Goal: Task Accomplishment & Management: Manage account settings

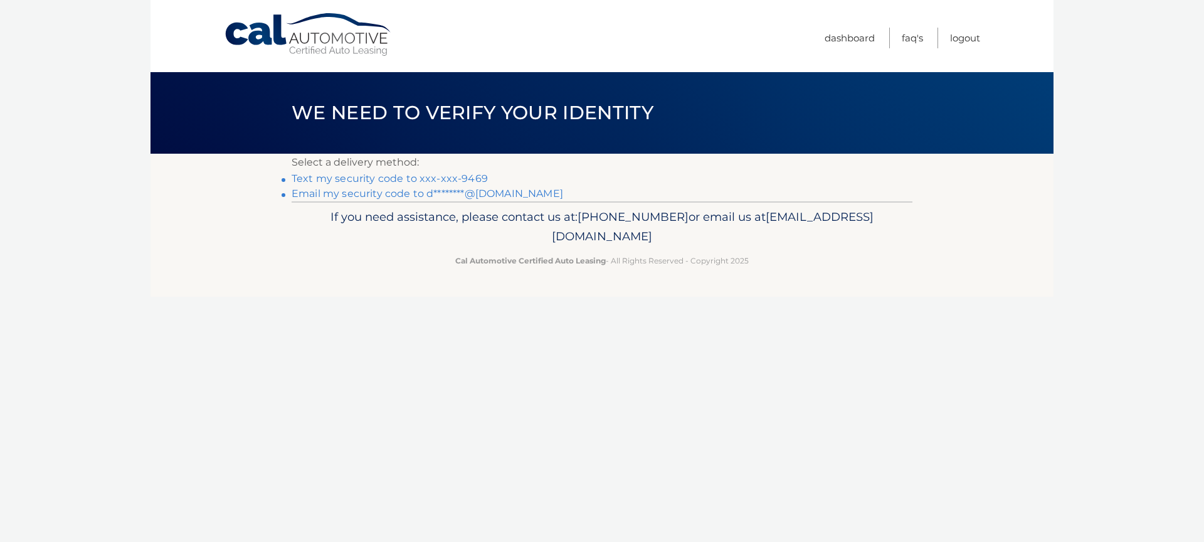
click at [422, 197] on link "Email my security code to d********@gmail.com" at bounding box center [428, 194] width 272 height 12
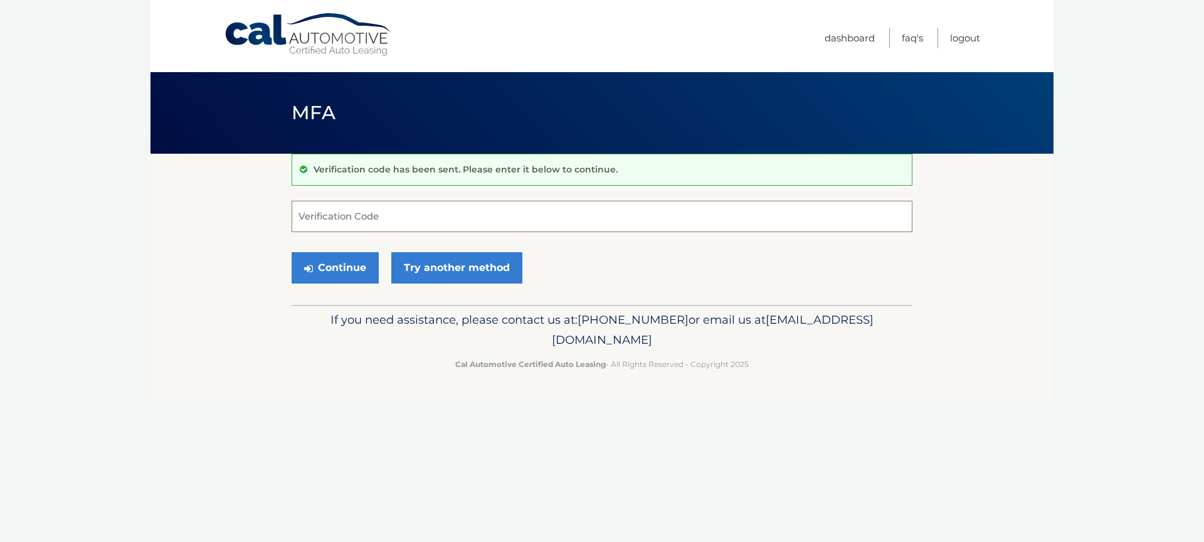
click at [526, 215] on input "Verification Code" at bounding box center [602, 216] width 621 height 31
type input "v"
paste input "175121"
type input "175121"
click at [345, 274] on button "Continue" at bounding box center [335, 267] width 87 height 31
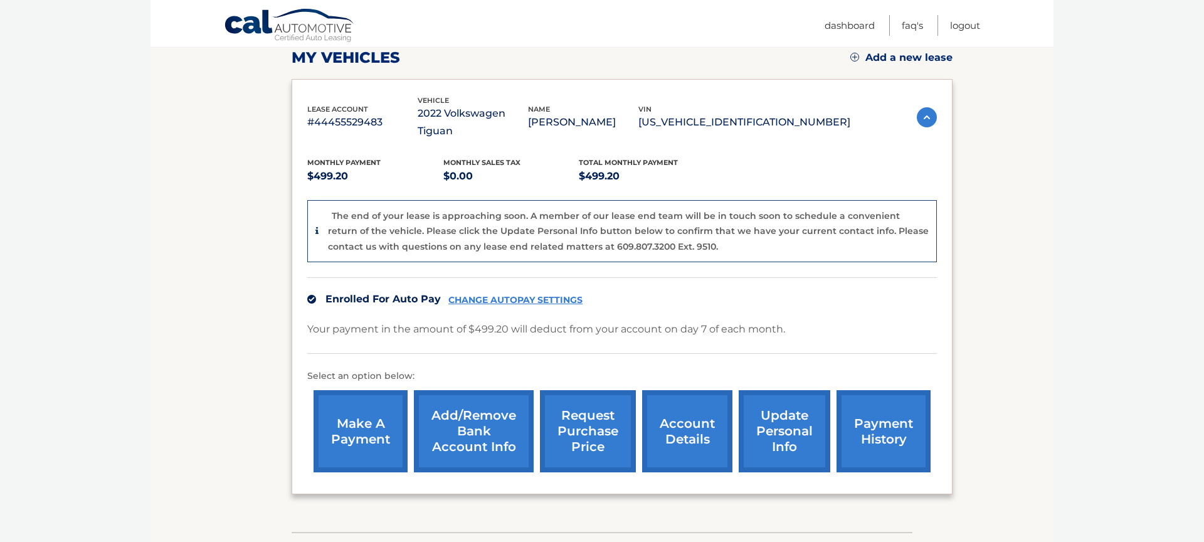
scroll to position [182, 0]
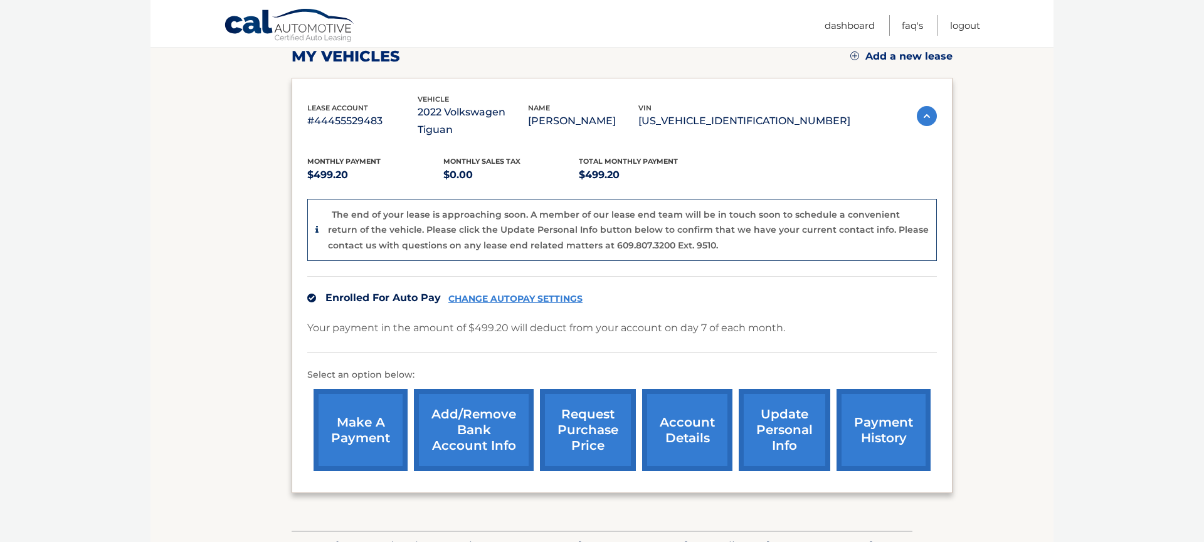
drag, startPoint x: 545, startPoint y: 208, endPoint x: 577, endPoint y: 233, distance: 41.0
click at [570, 213] on p "The end of your lease is approaching soon. A member of our lease end team will …" at bounding box center [628, 230] width 601 height 42
drag, startPoint x: 645, startPoint y: 240, endPoint x: 677, endPoint y: 247, distance: 32.7
click at [667, 240] on div "The end of your lease is approaching soon. A member of our lease end team will …" at bounding box center [622, 230] width 630 height 63
click at [716, 276] on div "Enrolled For Auto Pay CHANGE AUTOPAY SETTINGS" at bounding box center [622, 297] width 630 height 43
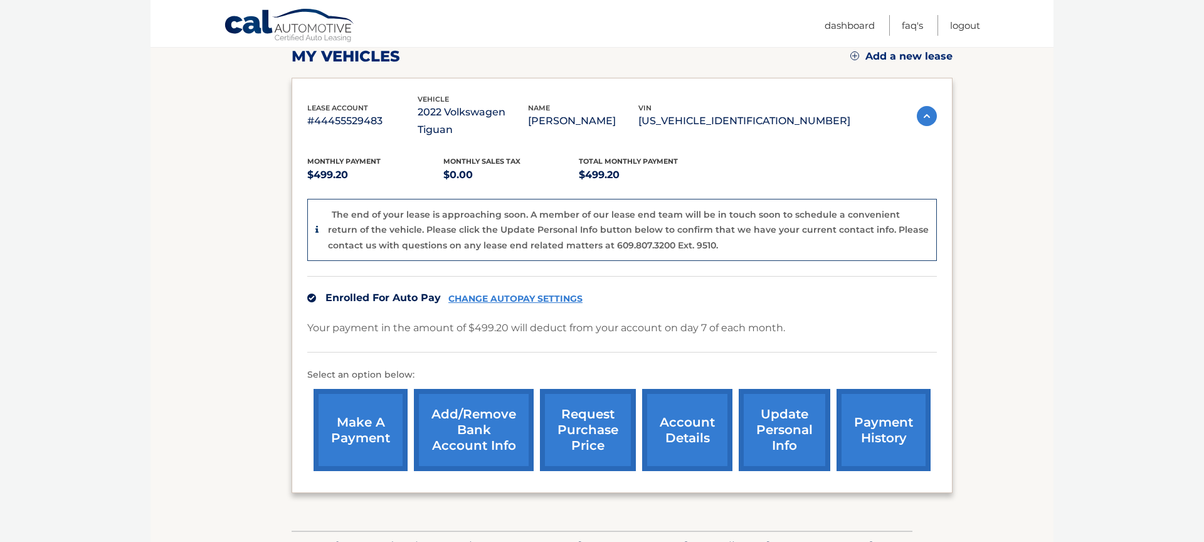
click at [716, 276] on div "Enrolled For Auto Pay CHANGE AUTOPAY SETTINGS" at bounding box center [622, 297] width 630 height 43
click at [777, 422] on link "update personal info" at bounding box center [785, 430] width 92 height 82
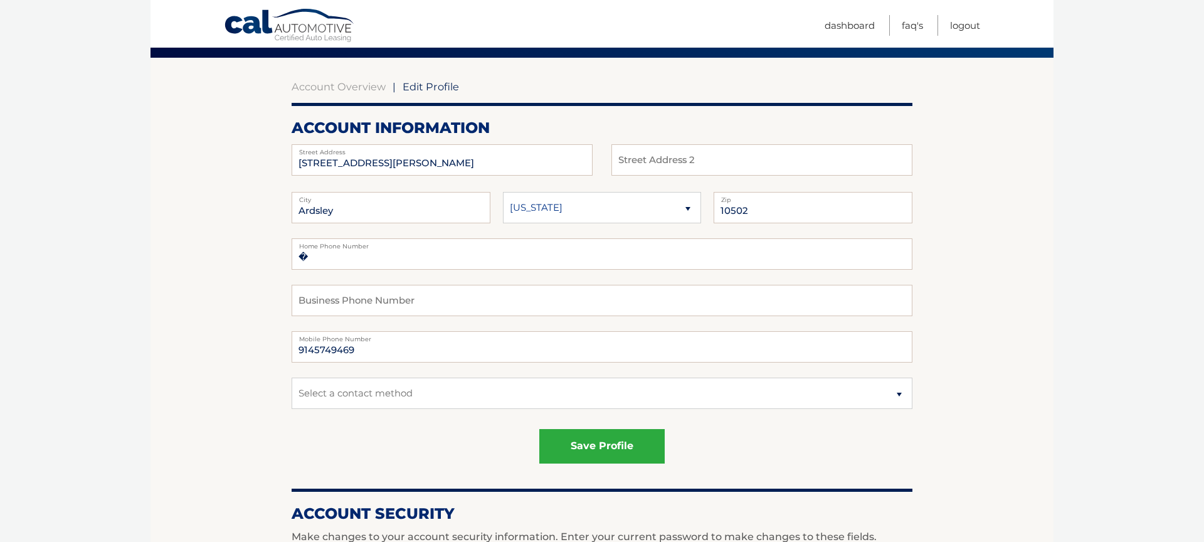
scroll to position [105, 0]
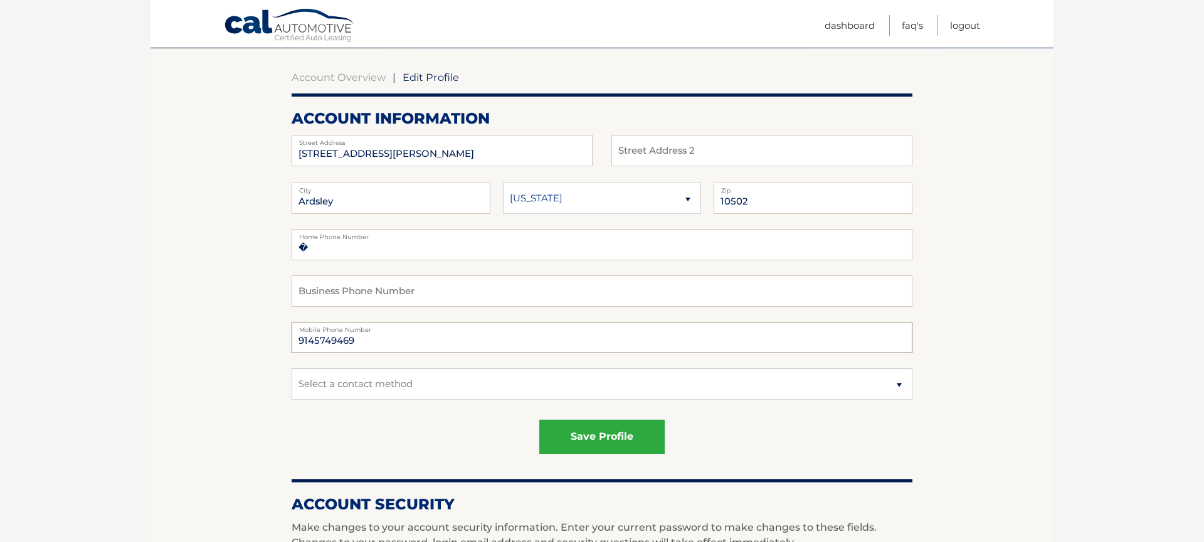
drag, startPoint x: 331, startPoint y: 341, endPoint x: 381, endPoint y: 353, distance: 51.6
click at [93, 1] on body "Cal Automotive Menu Dashboard FAQ's Logout | Zip" at bounding box center [602, 166] width 1204 height 542
type input "9145743698"
click at [533, 400] on fieldset "� Home Phone Number Business Phone Number 9145743698 Mobile Phone Number Select…" at bounding box center [602, 322] width 621 height 186
click at [520, 386] on select "Select a contact method Mobile Home" at bounding box center [602, 383] width 621 height 31
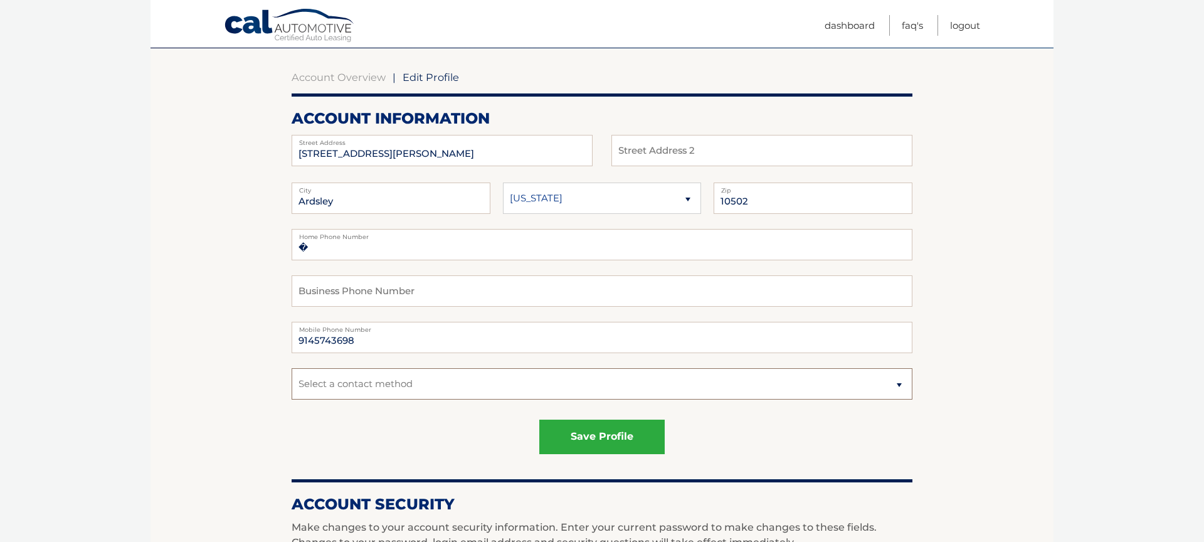
select select "1"
click at [292, 368] on select "Select a contact method Mobile Home" at bounding box center [602, 383] width 621 height 31
click at [577, 439] on button "save profile" at bounding box center [601, 437] width 125 height 35
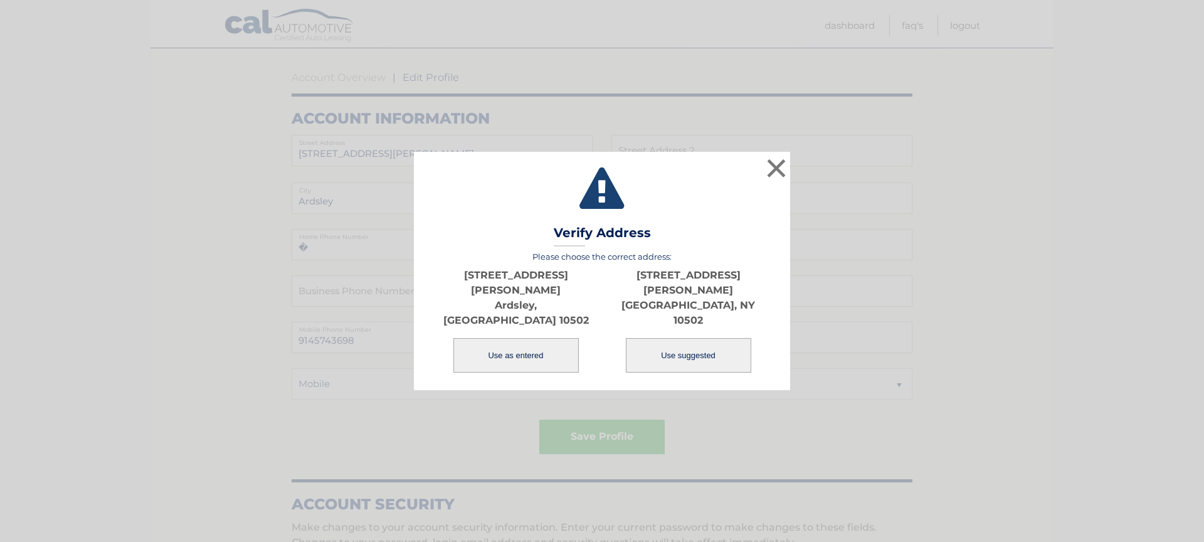
click at [679, 338] on button "Use suggested" at bounding box center [688, 355] width 125 height 35
type input "[STREET_ADDRESS][PERSON_NAME]"
type input "ARDSLEY"
click at [679, 338] on button "Use suggested" at bounding box center [688, 355] width 125 height 35
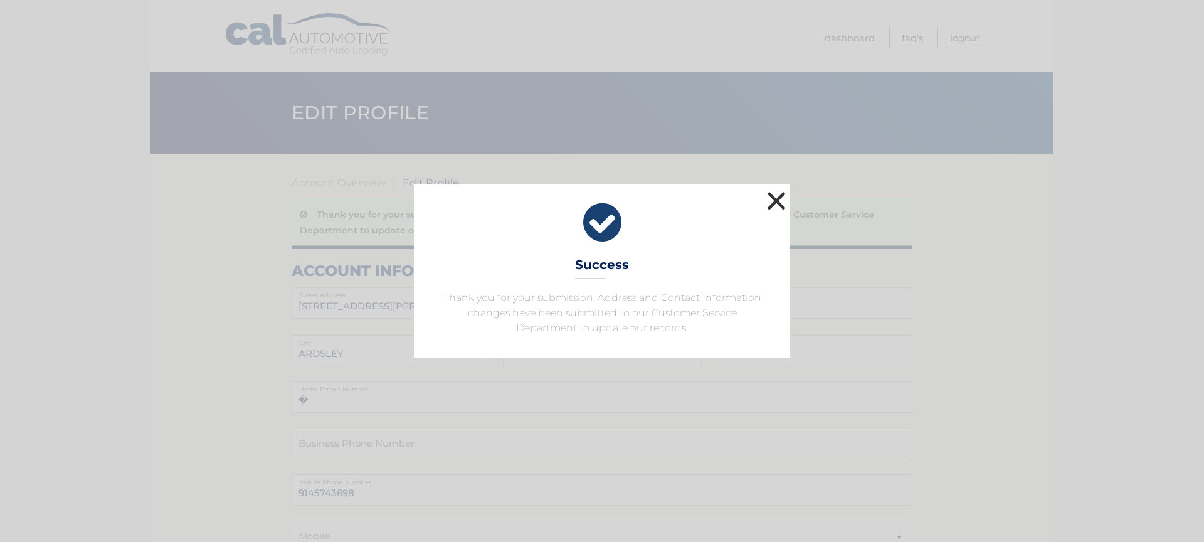
click at [778, 199] on button "×" at bounding box center [776, 200] width 25 height 25
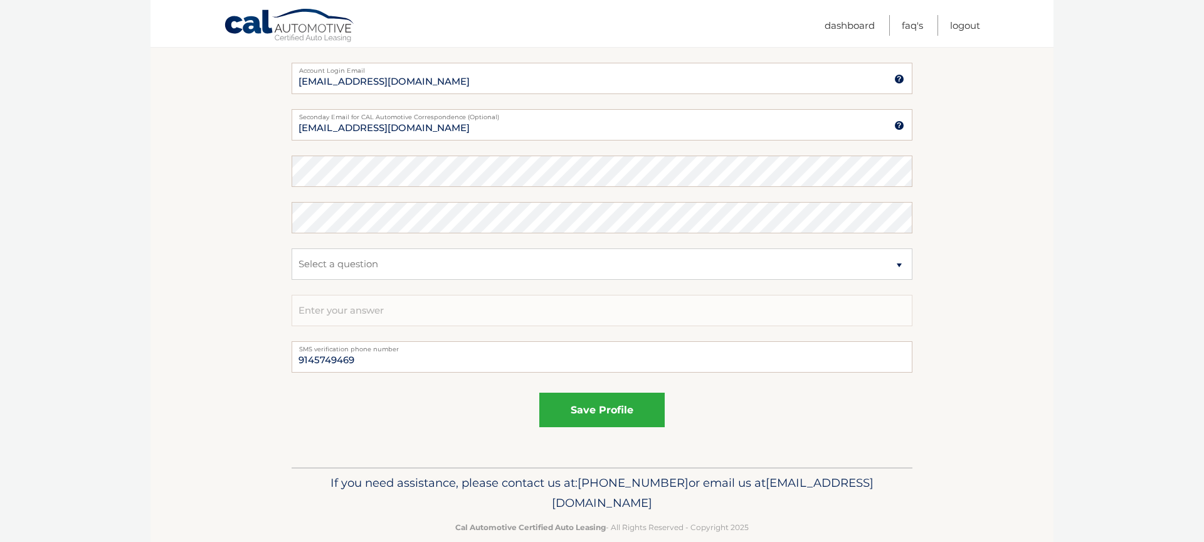
scroll to position [722, 0]
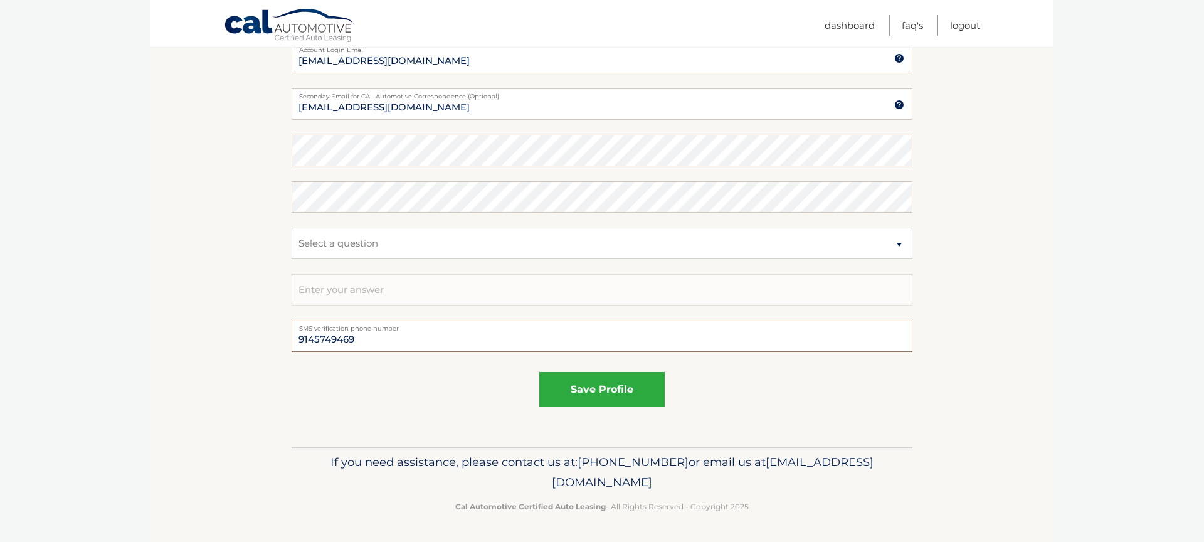
click at [330, 334] on input "9145749469" at bounding box center [602, 336] width 621 height 31
drag, startPoint x: 330, startPoint y: 340, endPoint x: 417, endPoint y: 342, distance: 86.6
click at [417, 342] on input "9145749469" at bounding box center [602, 336] width 621 height 31
type input "9145743698"
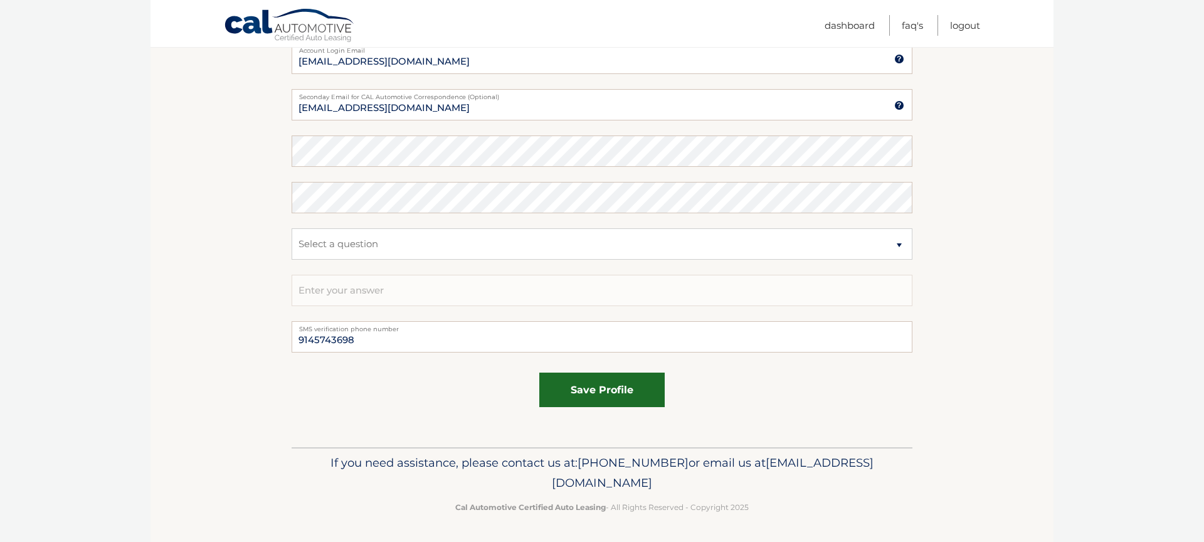
click at [591, 399] on button "save profile" at bounding box center [601, 390] width 125 height 35
click at [595, 401] on button "save profile" at bounding box center [601, 390] width 125 height 35
click at [593, 401] on button "save profile" at bounding box center [601, 390] width 125 height 35
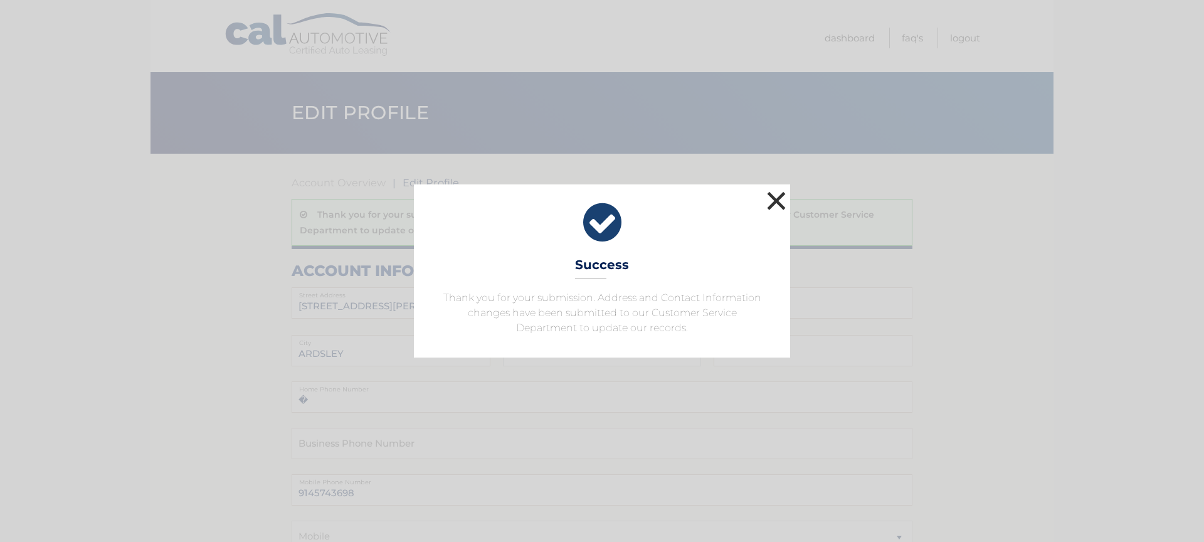
click at [784, 203] on button "×" at bounding box center [776, 200] width 25 height 25
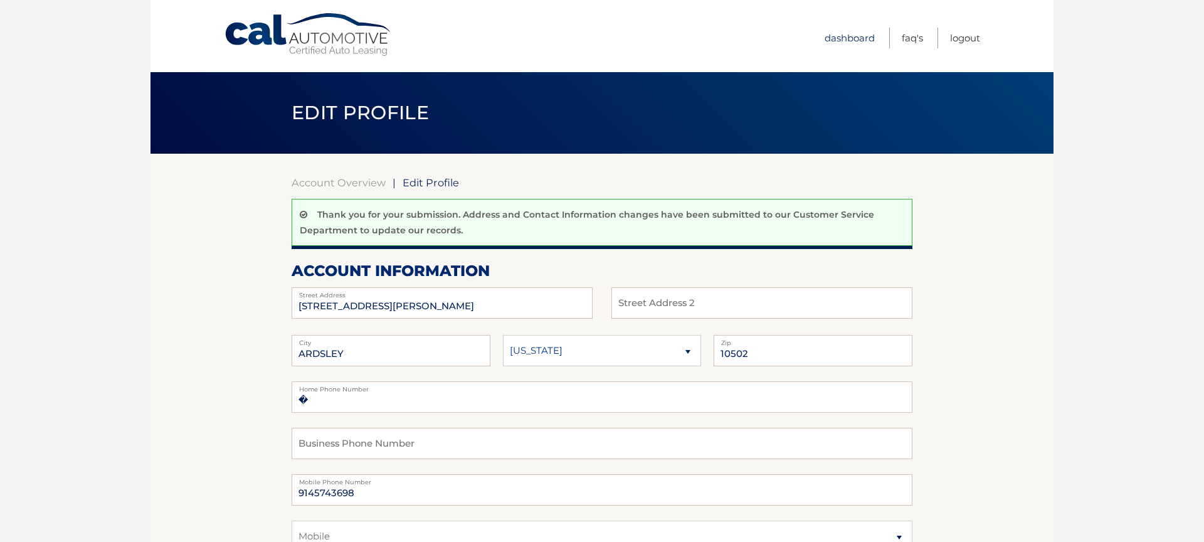
click at [849, 42] on link "Dashboard" at bounding box center [850, 38] width 50 height 21
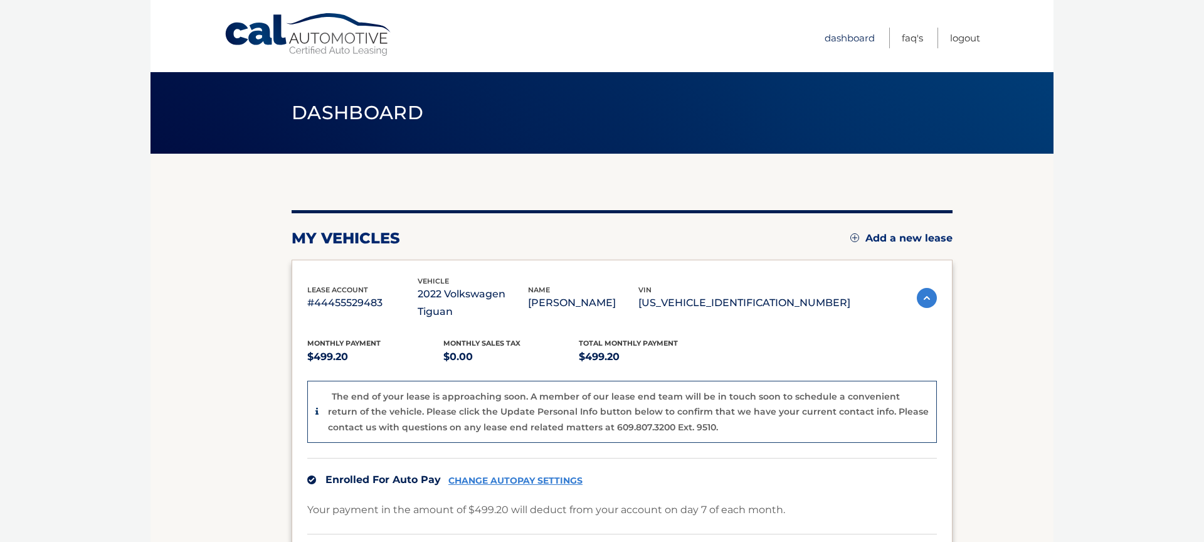
drag, startPoint x: 0, startPoint y: 0, endPoint x: 752, endPoint y: 97, distance: 758.3
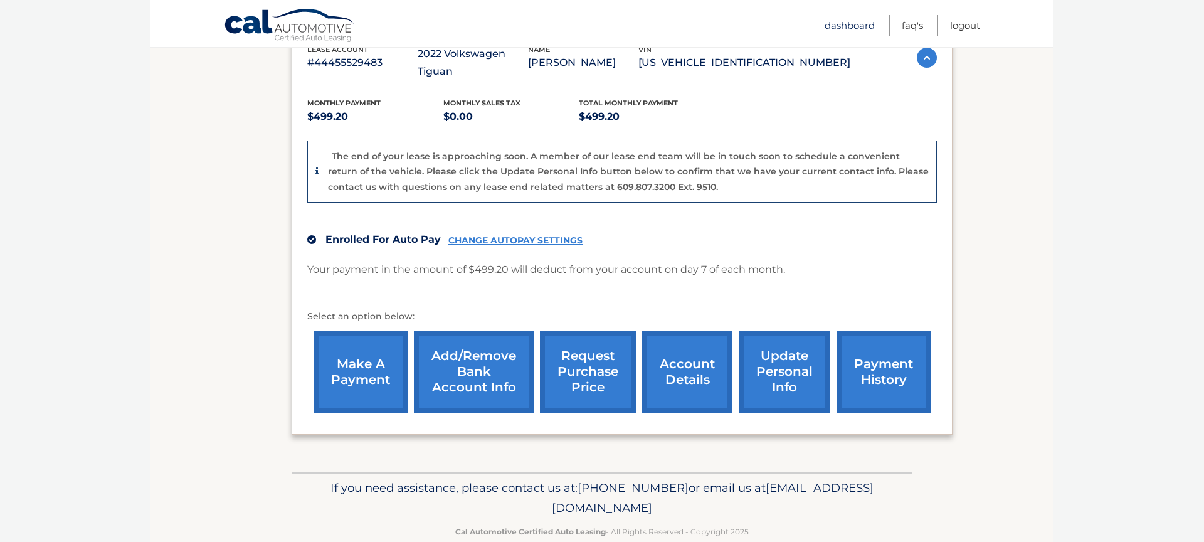
scroll to position [248, 0]
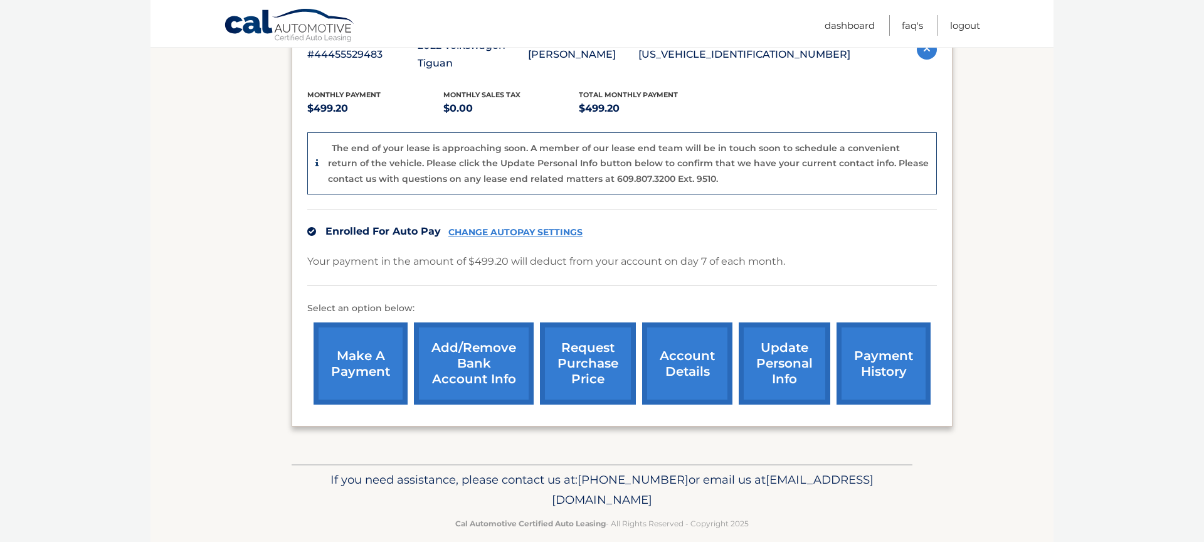
click at [580, 325] on link "request purchase price" at bounding box center [588, 363] width 96 height 82
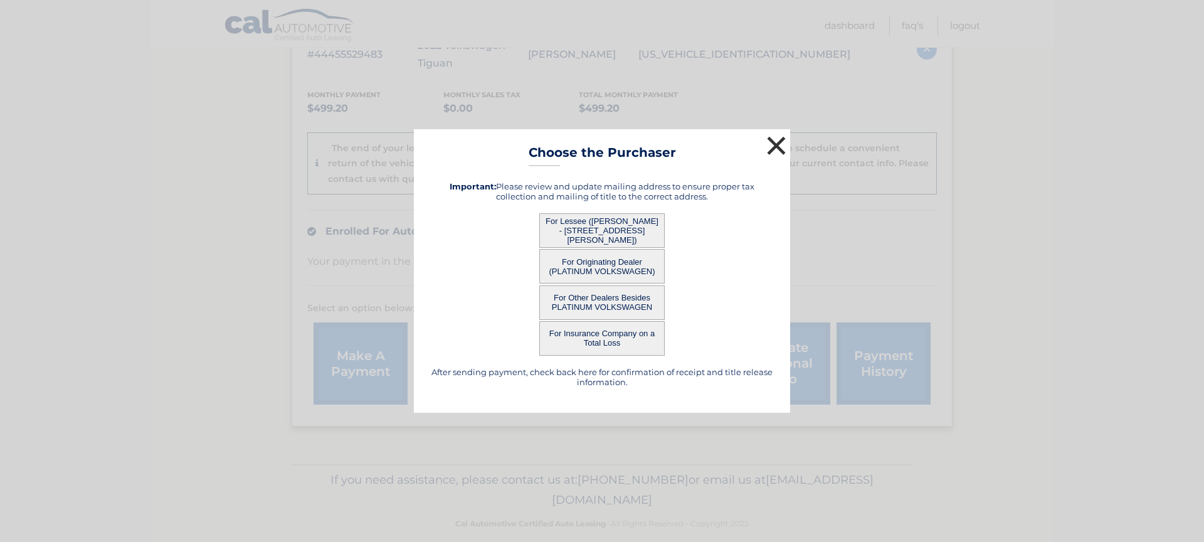
click at [773, 144] on div "× Choose the Purchaser After sending payment, check back here for confirmation …" at bounding box center [602, 271] width 376 height 284
click at [773, 144] on button "×" at bounding box center [776, 145] width 25 height 25
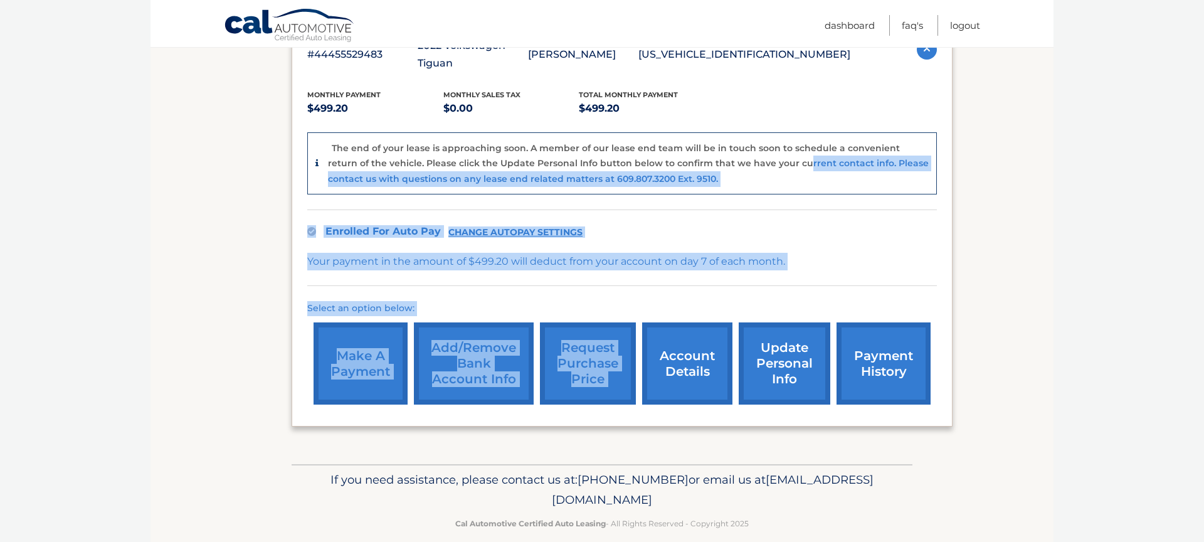
drag, startPoint x: 773, startPoint y: 144, endPoint x: 715, endPoint y: 300, distance: 166.7
click at [715, 300] on div "Monthly Payment $499.20 Monthly sales Tax $0.00 Total Monthly Payment $499.20 T…" at bounding box center [622, 241] width 630 height 339
click at [715, 316] on div "make a payment Add/Remove bank account info request purchase price account deta…" at bounding box center [622, 363] width 630 height 95
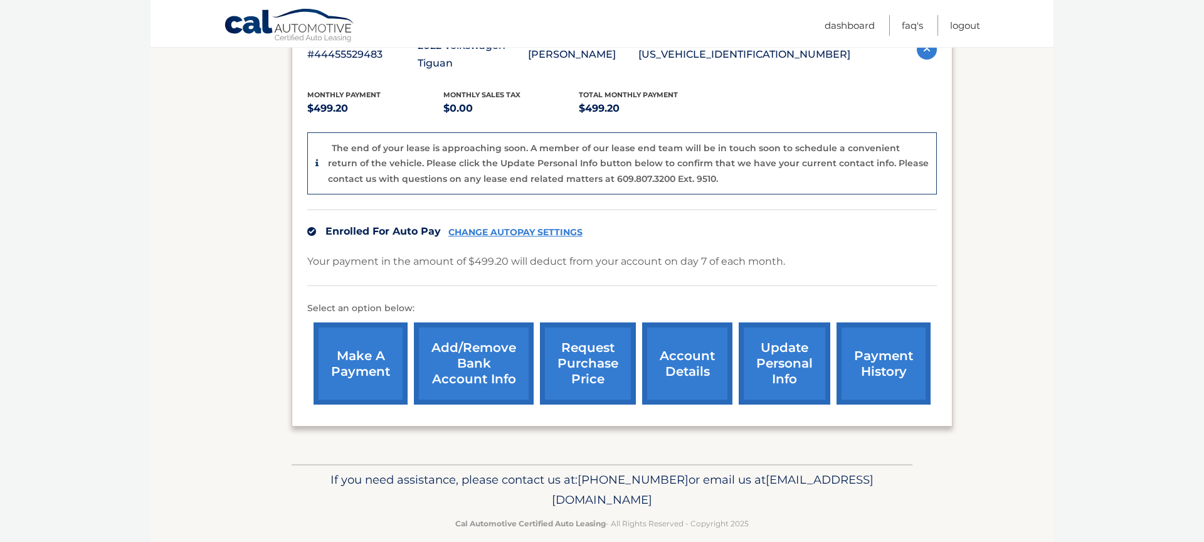
click at [694, 332] on link "account details" at bounding box center [687, 363] width 90 height 82
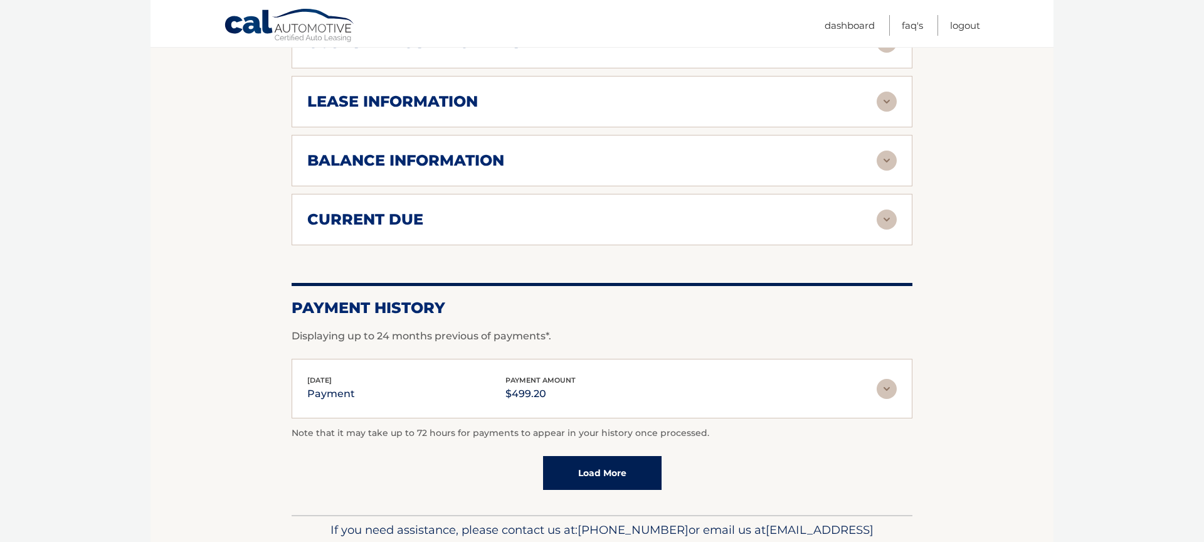
scroll to position [737, 0]
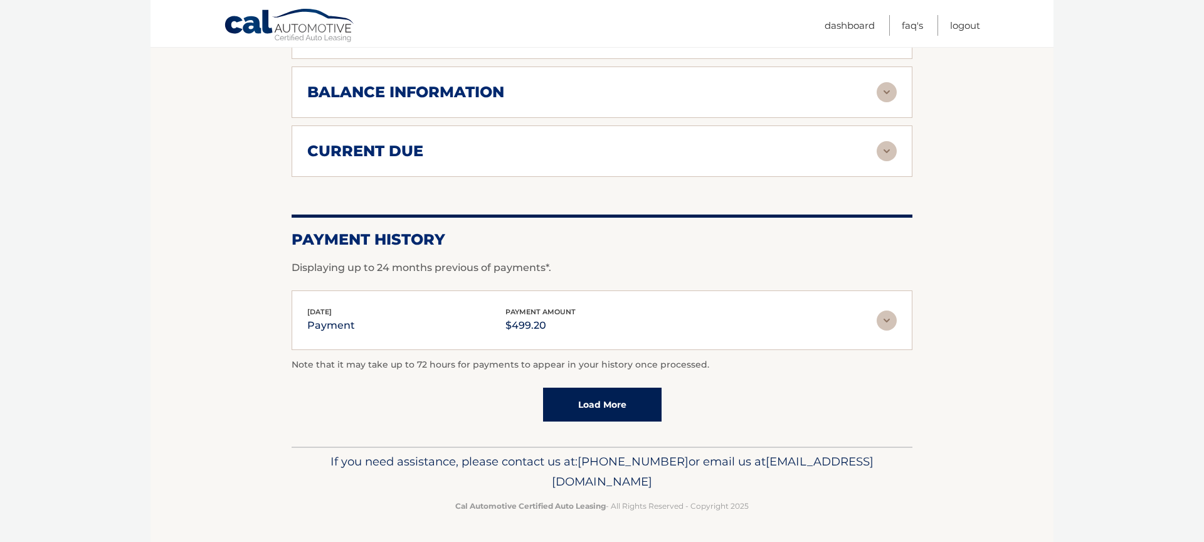
click at [892, 319] on img at bounding box center [887, 321] width 20 height 20
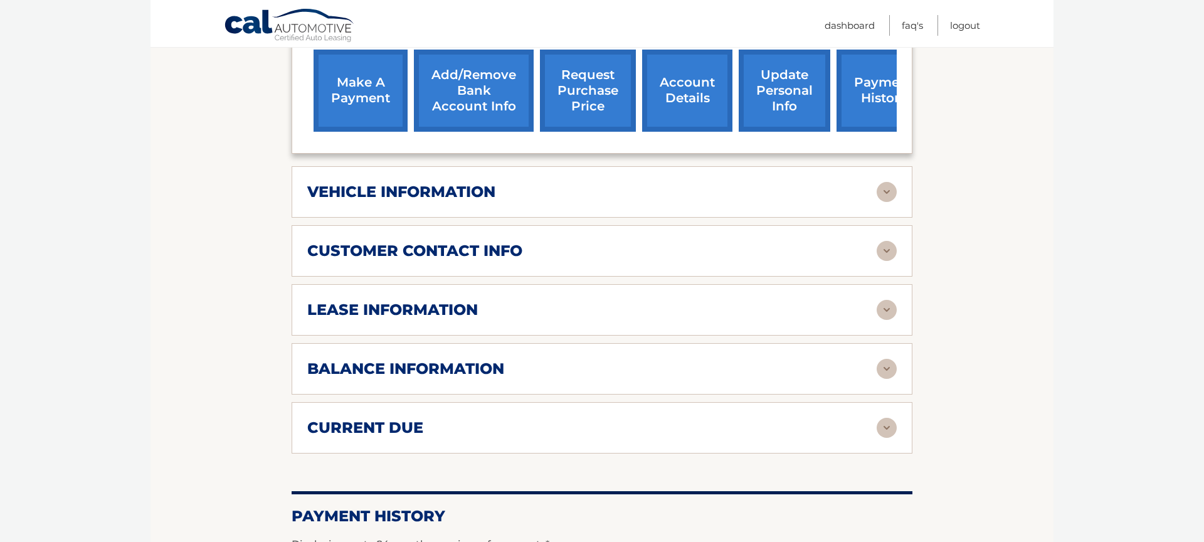
scroll to position [462, 0]
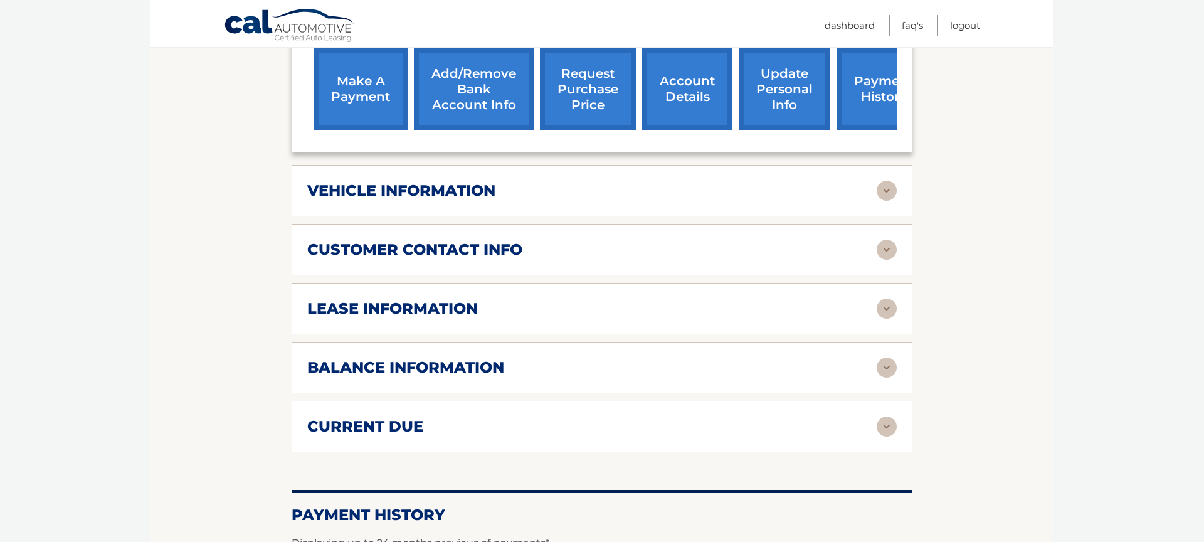
click at [511, 198] on div "vehicle information" at bounding box center [592, 190] width 570 height 19
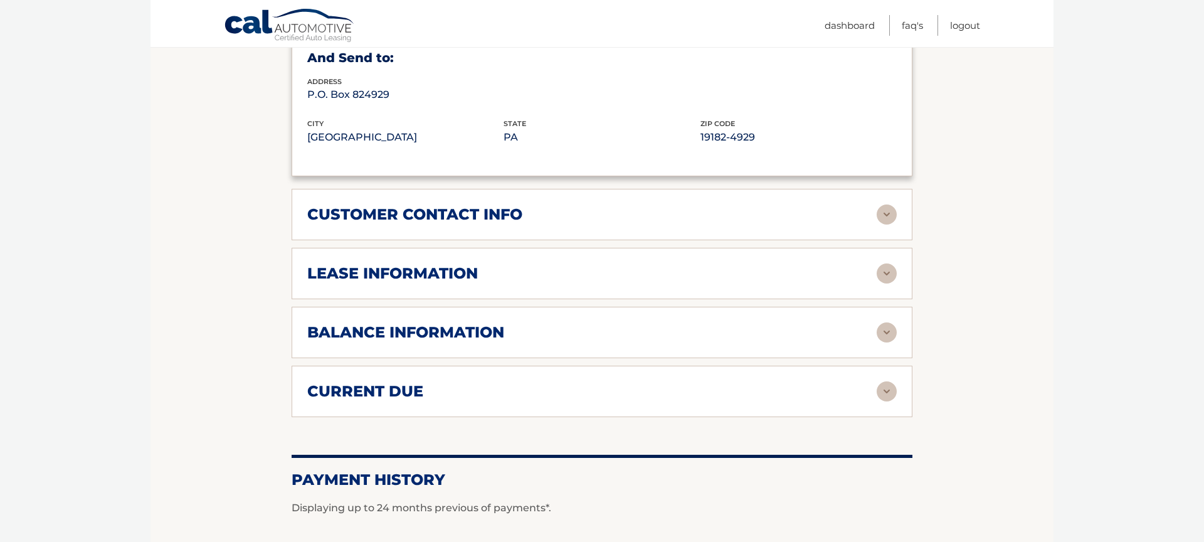
scroll to position [829, 0]
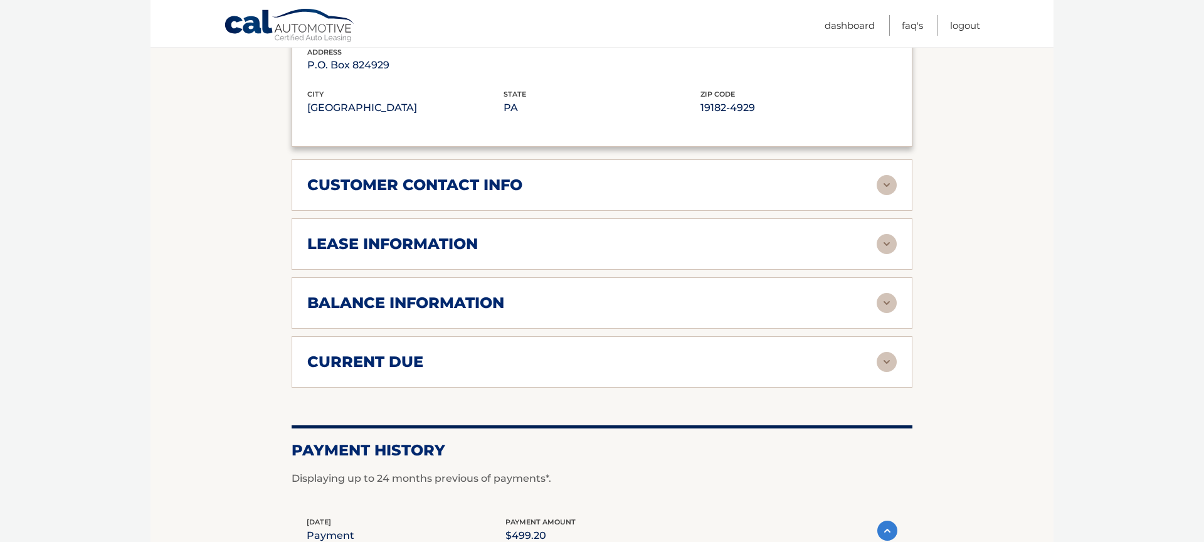
click at [511, 198] on div "customer contact info full name DIVYA RAO street address 16 MAJOR APPLEBY RD ci…" at bounding box center [602, 184] width 621 height 51
click at [885, 190] on img at bounding box center [887, 185] width 20 height 20
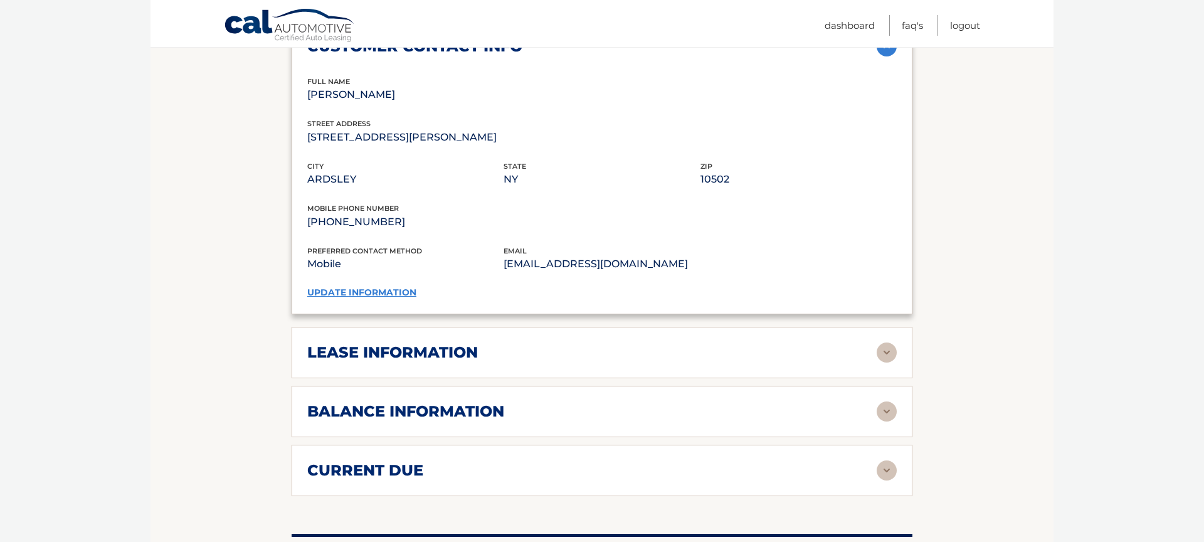
scroll to position [969, 0]
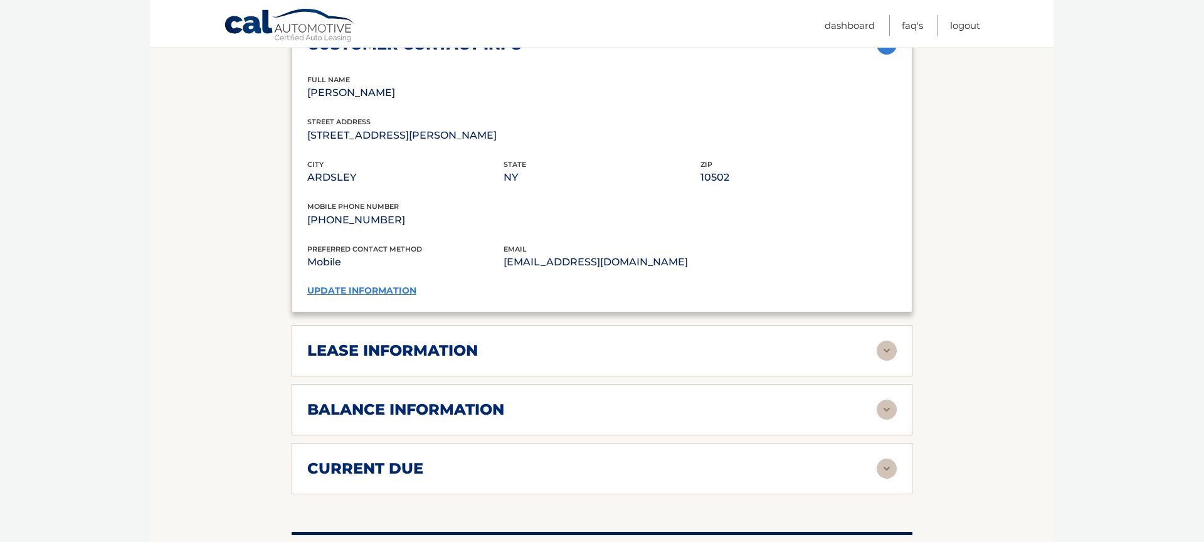
click at [890, 356] on img at bounding box center [887, 351] width 20 height 20
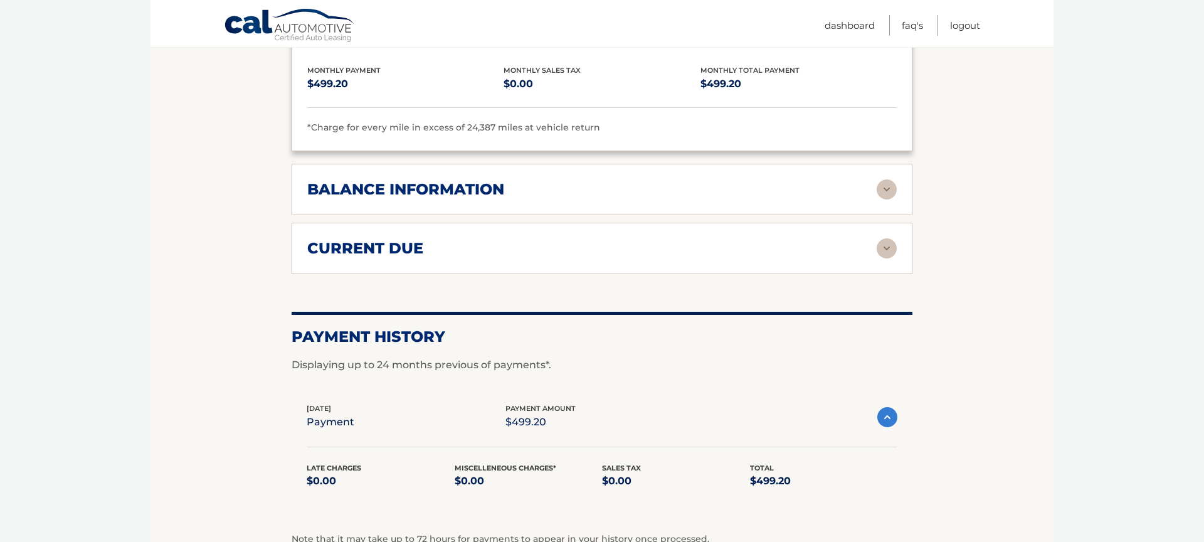
scroll to position [1430, 0]
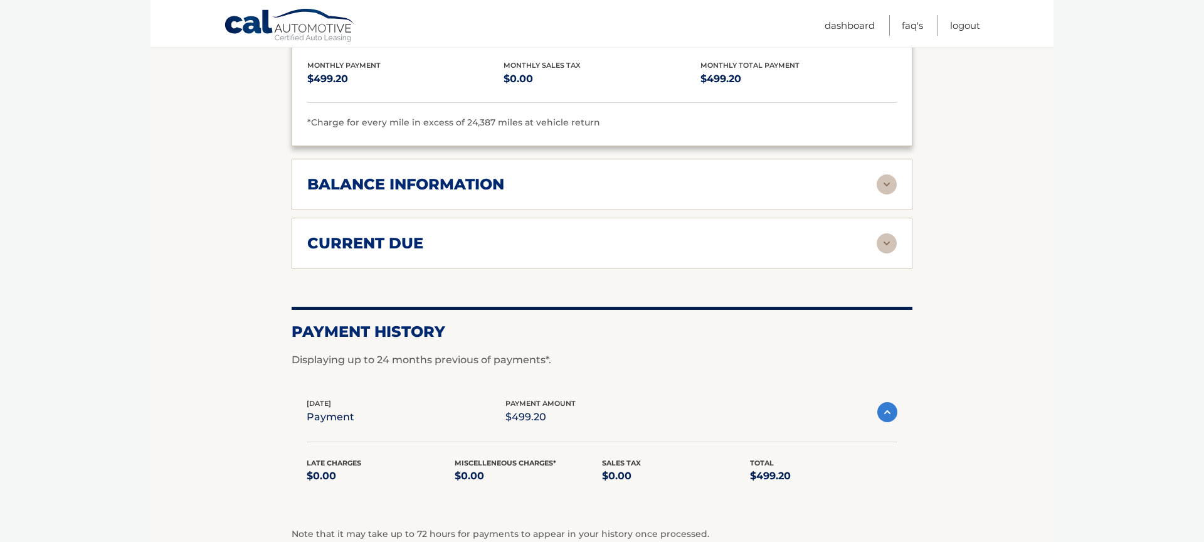
click at [891, 181] on img at bounding box center [887, 184] width 20 height 20
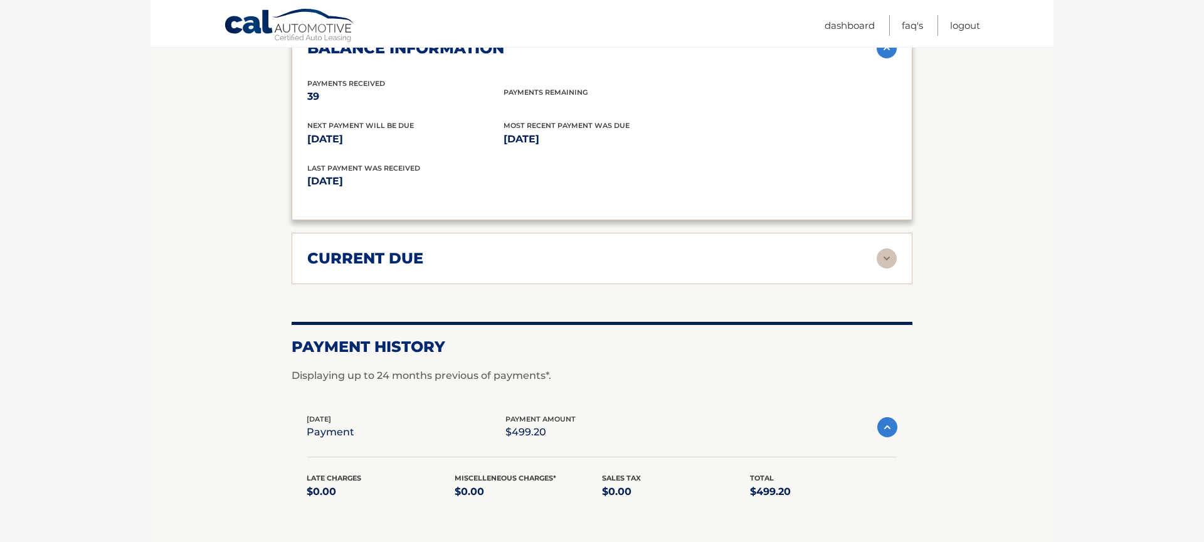
scroll to position [1567, 0]
click at [888, 268] on div "current due Late Charges $0.00 Miscelleneous Charges* $0.00 Sales Tax $0.00 pay…" at bounding box center [602, 256] width 621 height 51
click at [888, 259] on img at bounding box center [887, 257] width 20 height 20
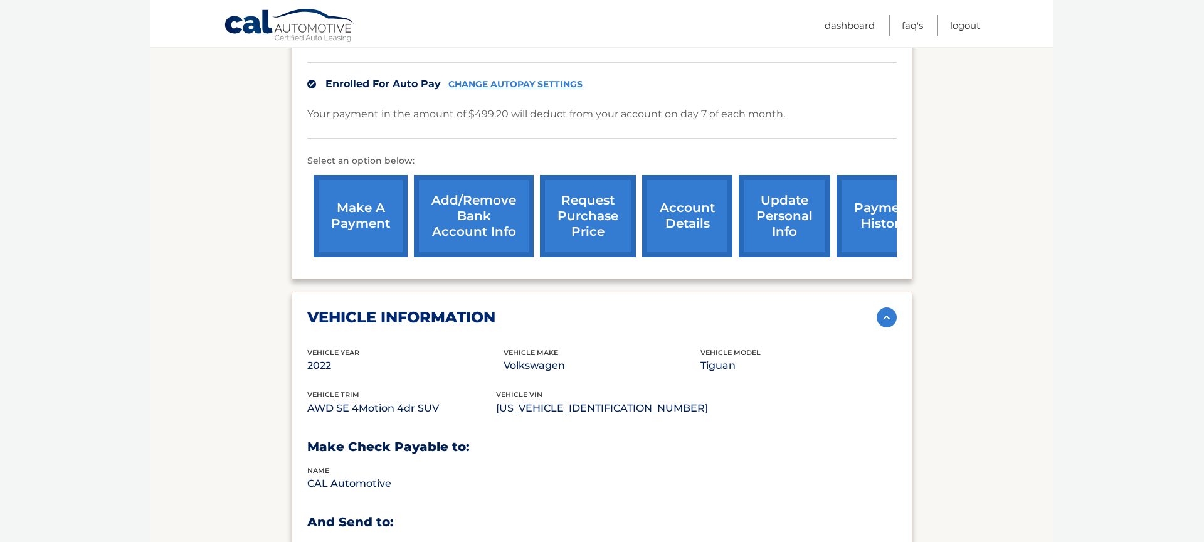
scroll to position [0, 0]
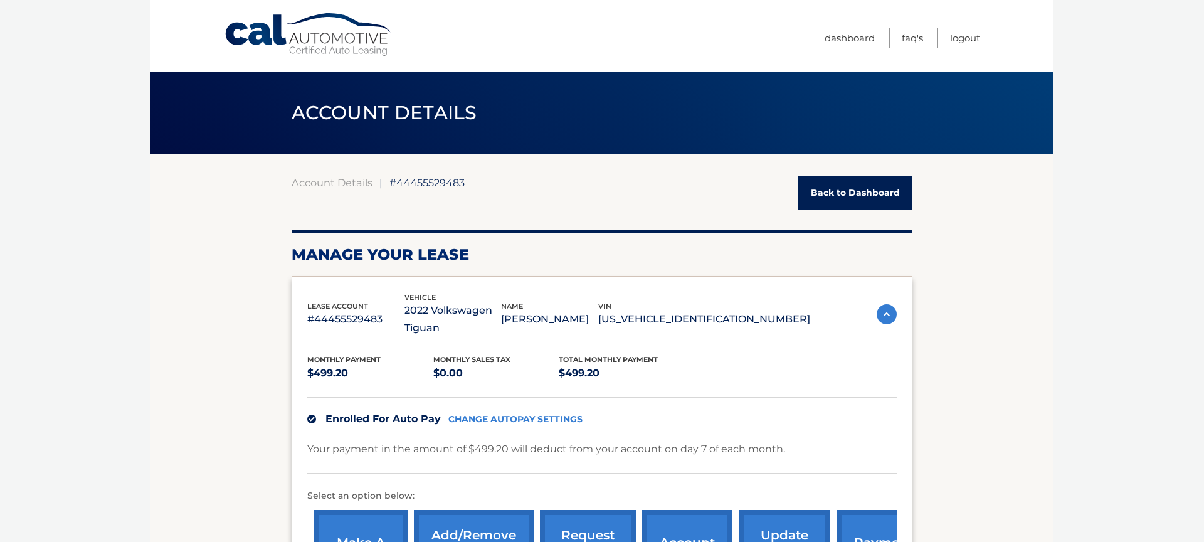
click at [837, 202] on link "Back to Dashboard" at bounding box center [856, 192] width 114 height 33
